Goal: Information Seeking & Learning: Learn about a topic

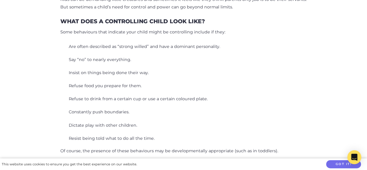
scroll to position [277, 0]
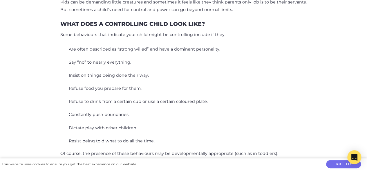
click at [177, 61] on ul "Say “no” to nearly everything." at bounding box center [183, 63] width 247 height 8
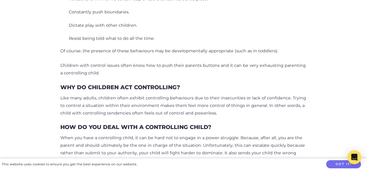
scroll to position [379, 0]
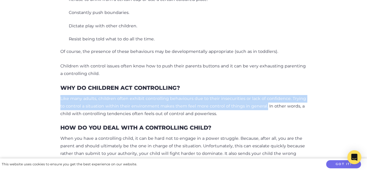
drag, startPoint x: 59, startPoint y: 97, endPoint x: 258, endPoint y: 108, distance: 199.8
copy p "Like many adults, children often exhibit controlling behaviours due to their in…"
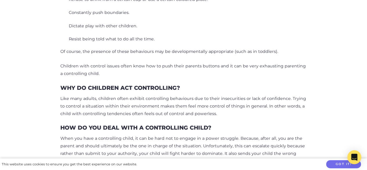
click at [152, 92] on div "Kids can be demanding little creatures and sometimes it feels like they think p…" at bounding box center [183, 164] width 247 height 535
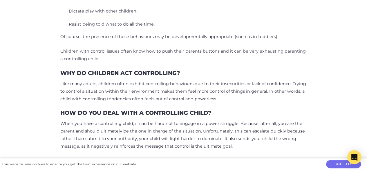
scroll to position [393, 0]
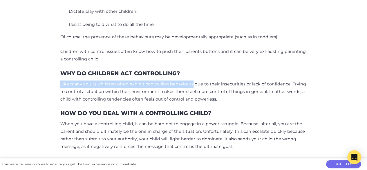
drag, startPoint x: 59, startPoint y: 84, endPoint x: 190, endPoint y: 82, distance: 131.2
copy p "Like many adults, children often exhibit controlling behaviours"
